Goal: Information Seeking & Learning: Find specific fact

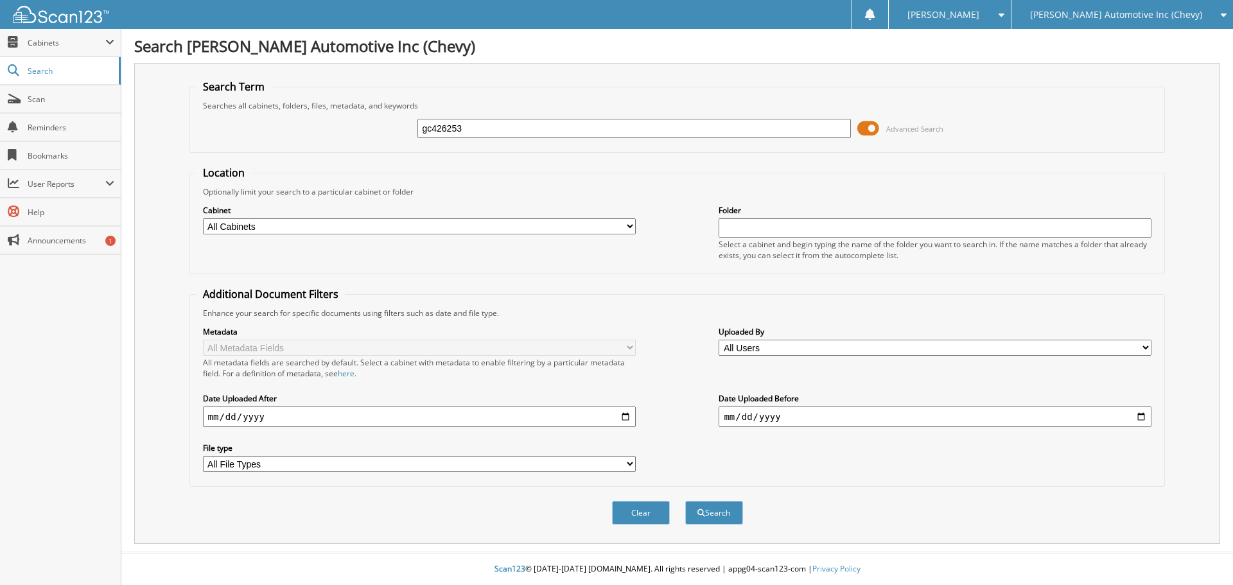
type input "gc426253"
click at [685, 501] on button "Search" at bounding box center [714, 513] width 58 height 24
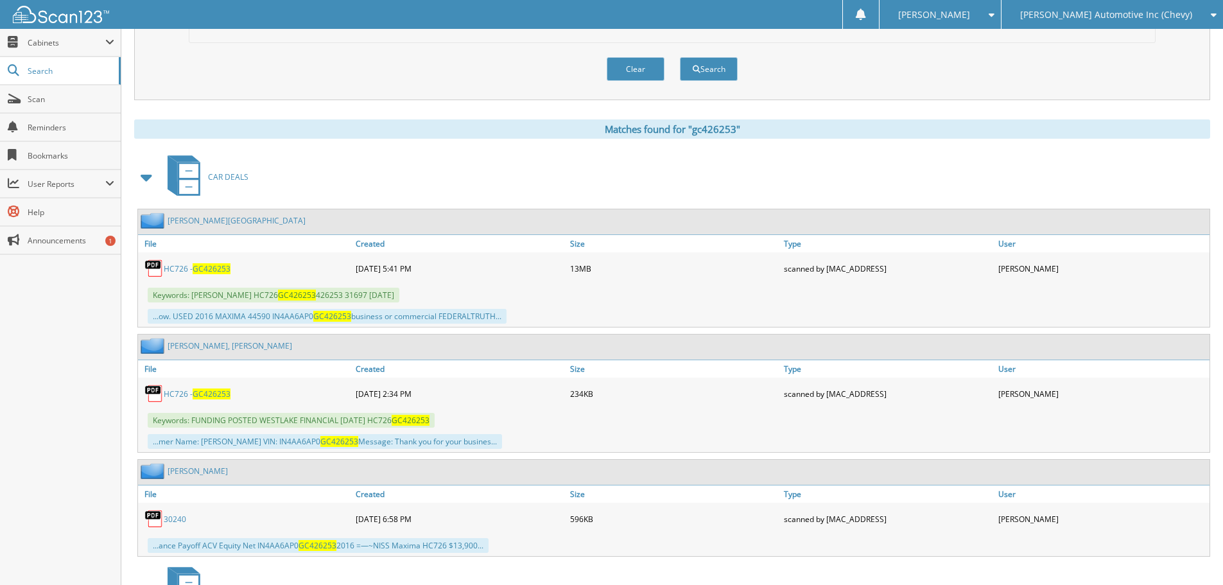
scroll to position [449, 0]
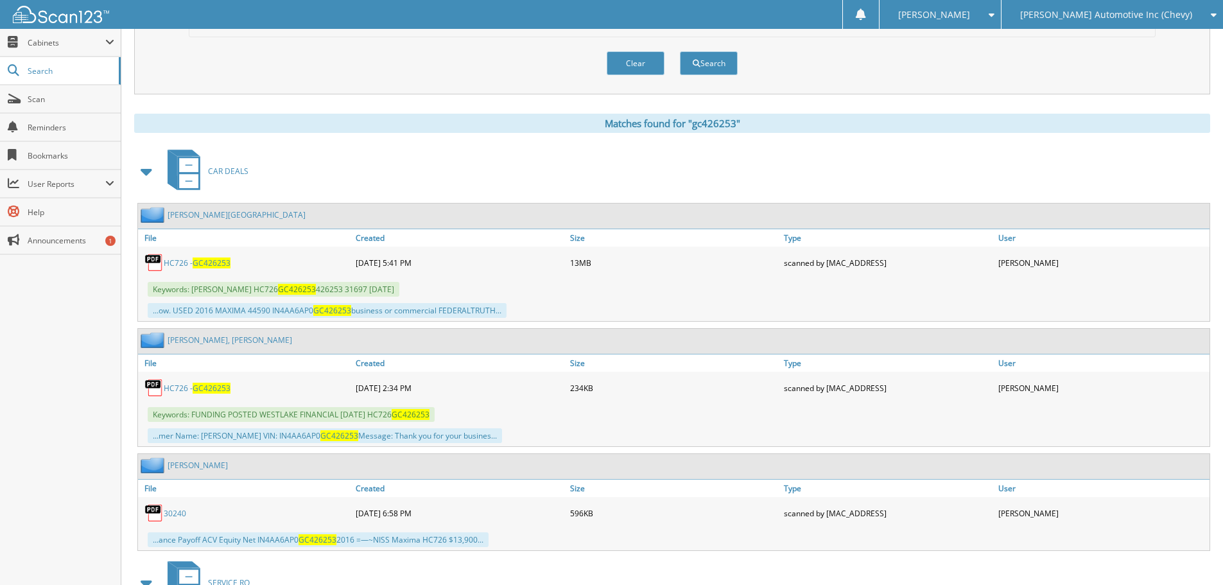
click at [205, 383] on span "GC426253" at bounding box center [212, 388] width 38 height 11
click at [204, 265] on span "GC426253" at bounding box center [212, 262] width 38 height 11
